Goal: Transaction & Acquisition: Purchase product/service

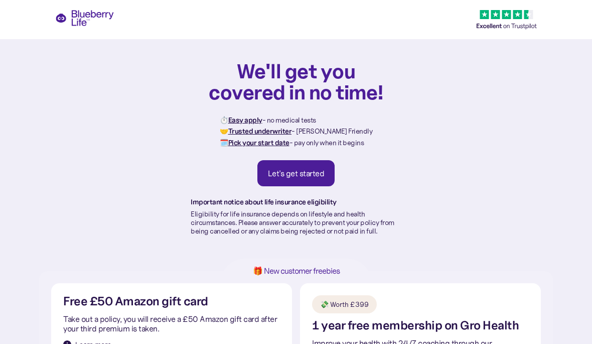
click at [316, 178] on link "Let's get started" at bounding box center [296, 173] width 78 height 26
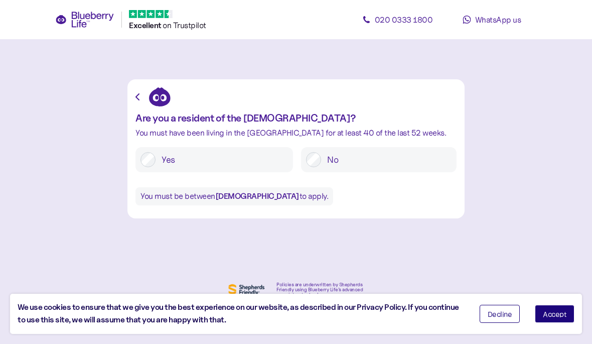
click at [493, 315] on span "Decline" at bounding box center [500, 313] width 25 height 7
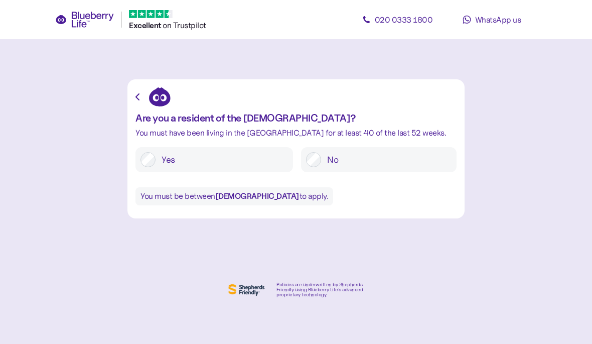
click at [178, 160] on label "Yes" at bounding box center [222, 159] width 132 height 15
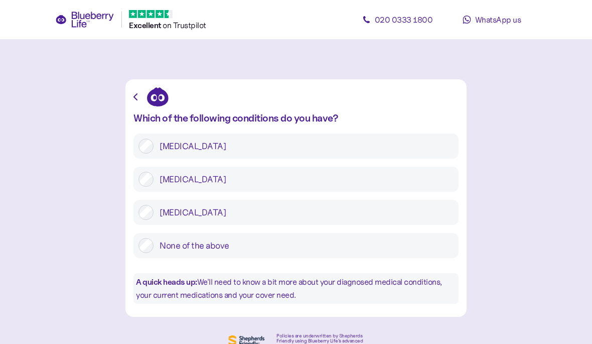
click at [189, 179] on label "Type 2 diabetes" at bounding box center [304, 179] width 300 height 15
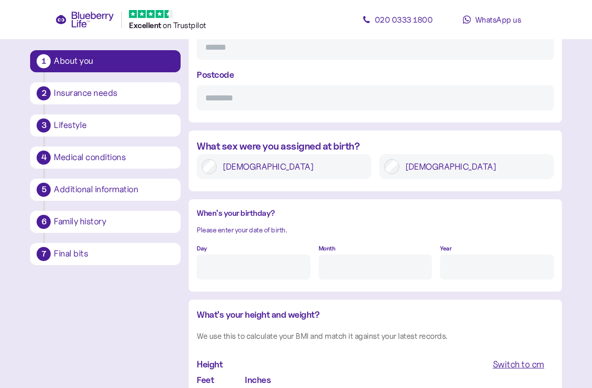
scroll to position [663, 0]
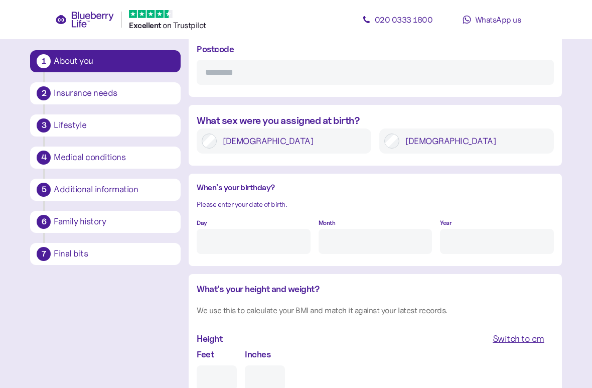
click at [438, 149] on label "Male" at bounding box center [474, 140] width 150 height 15
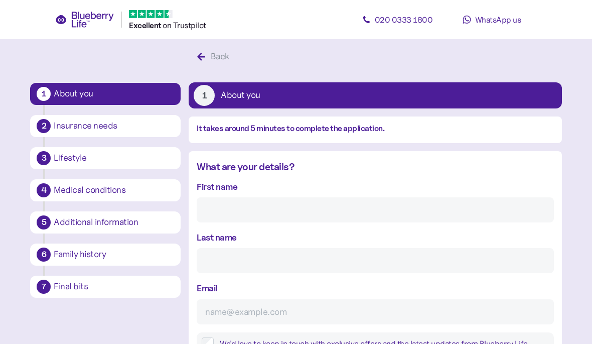
scroll to position [0, 0]
